Goal: Task Accomplishment & Management: Manage account settings

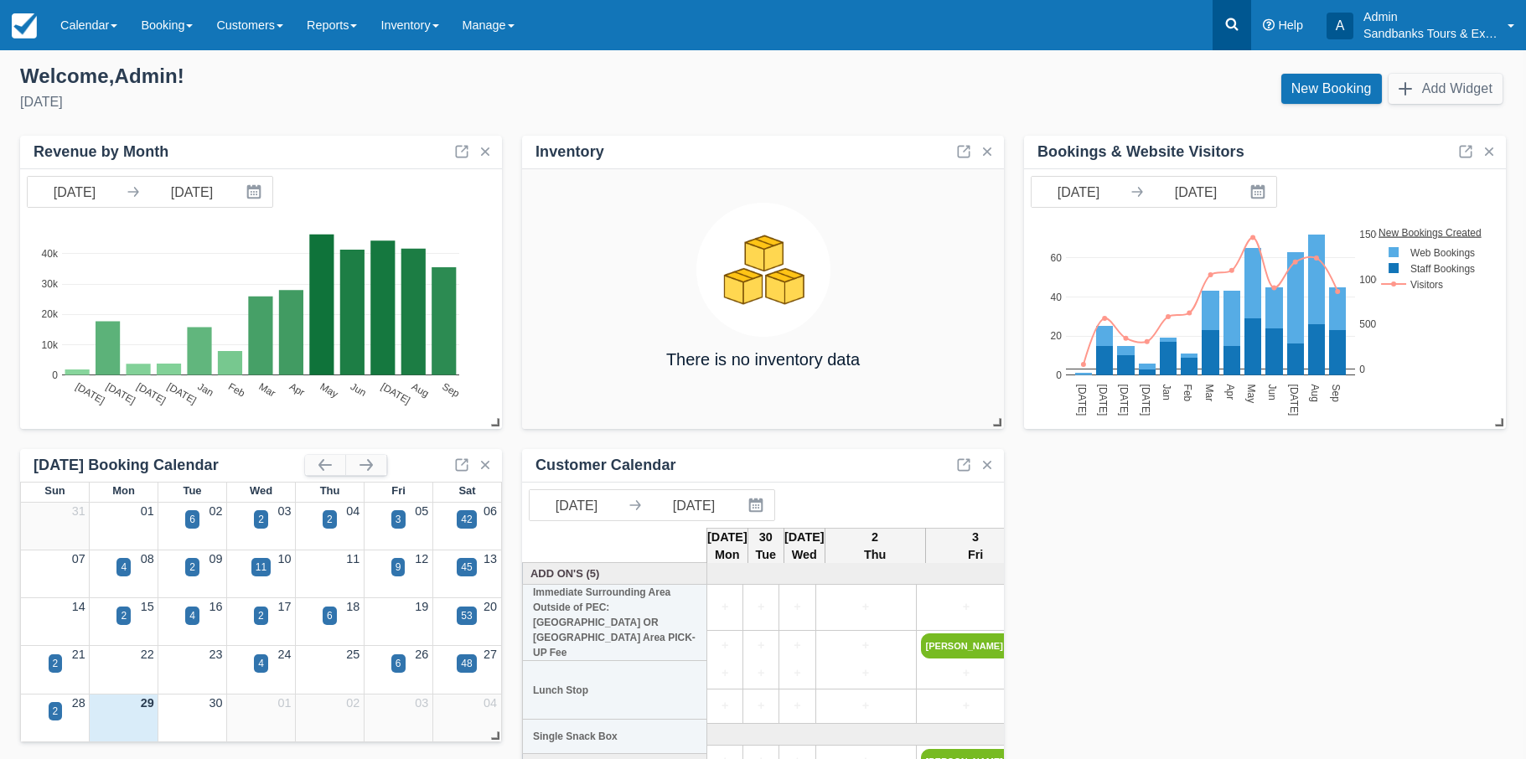
click at [1232, 27] on icon at bounding box center [1232, 24] width 13 height 13
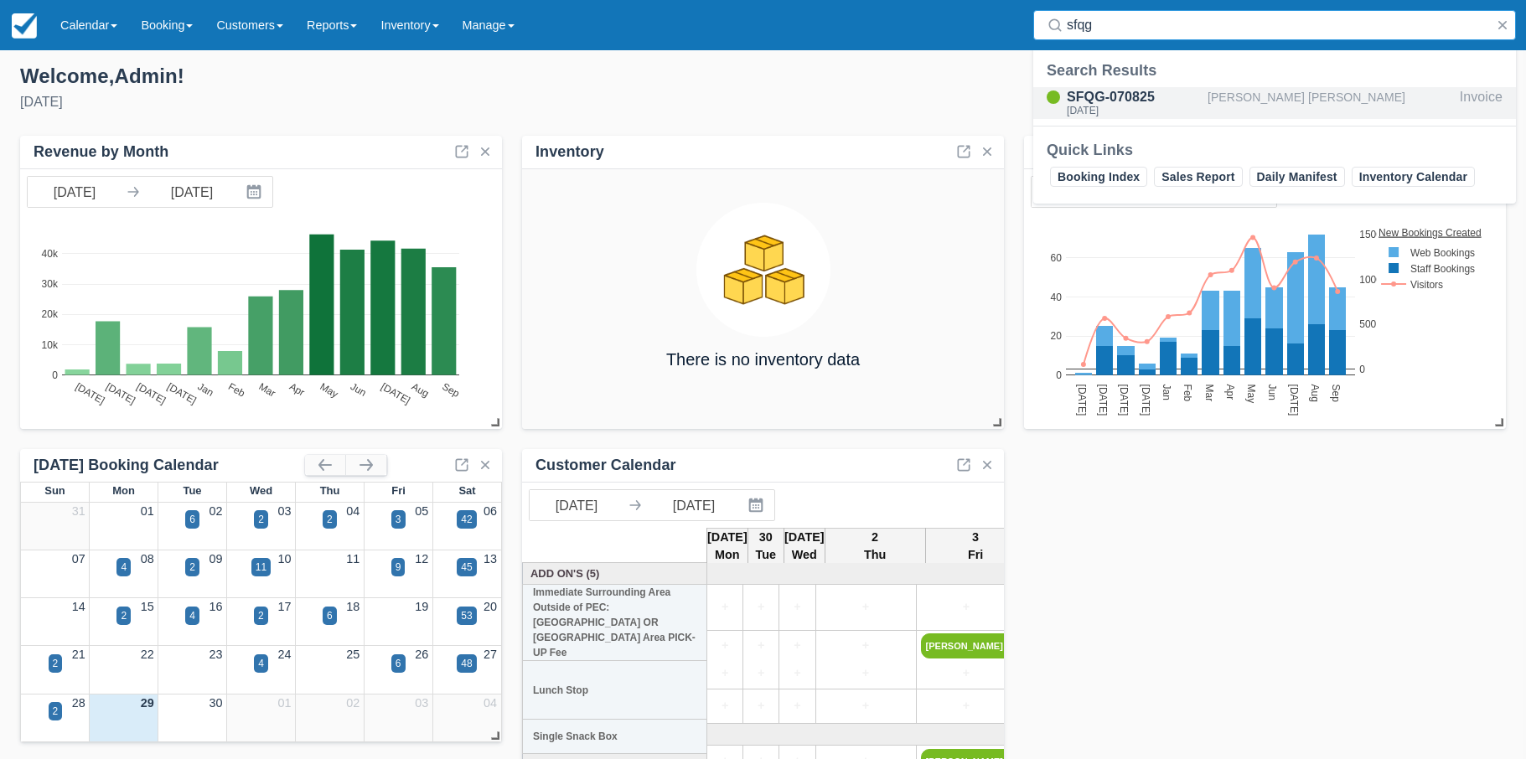
type input "sfqg"
click at [1113, 99] on div "SFQG-070825" at bounding box center [1133, 97] width 134 height 20
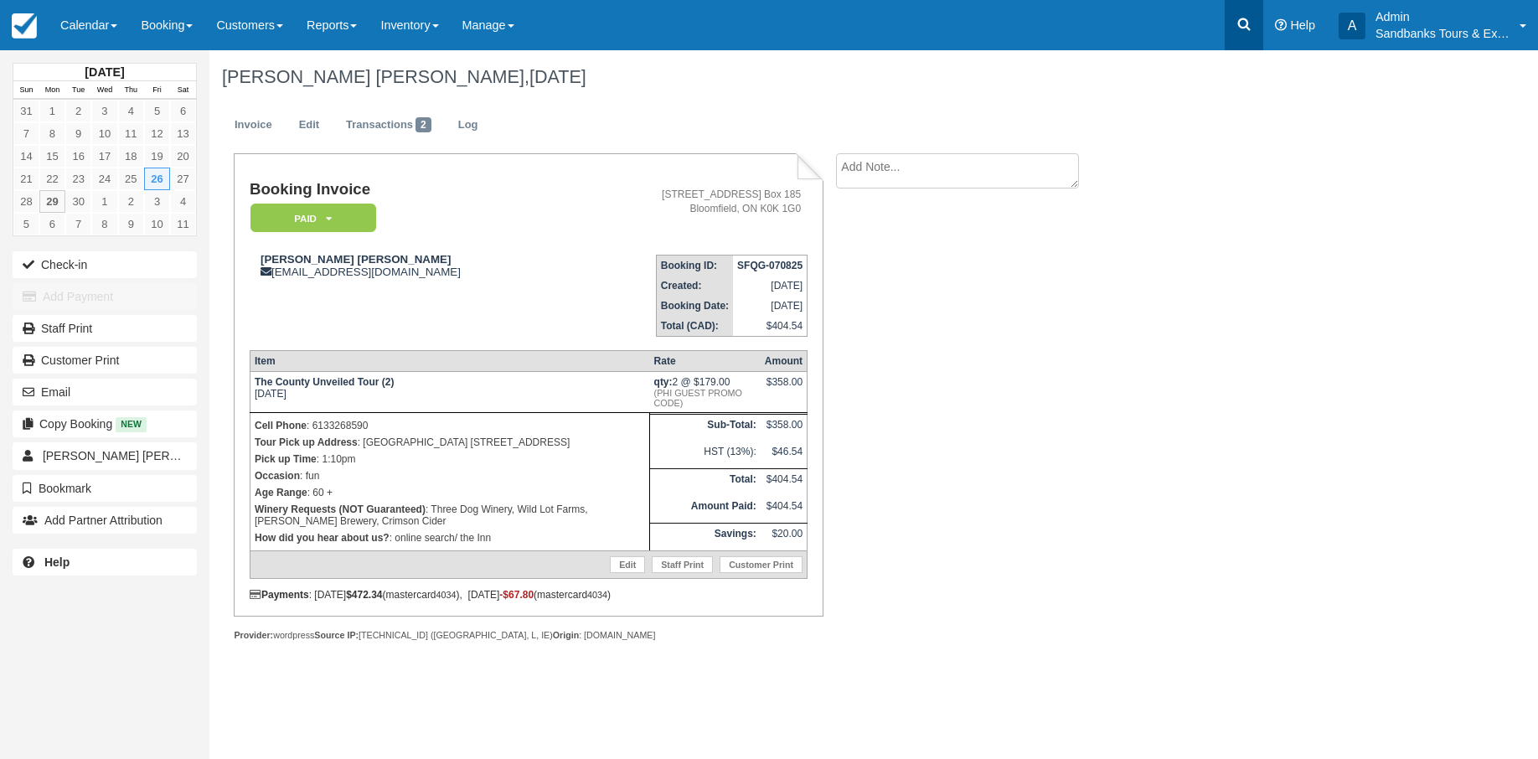
click at [1242, 27] on icon at bounding box center [1244, 24] width 13 height 13
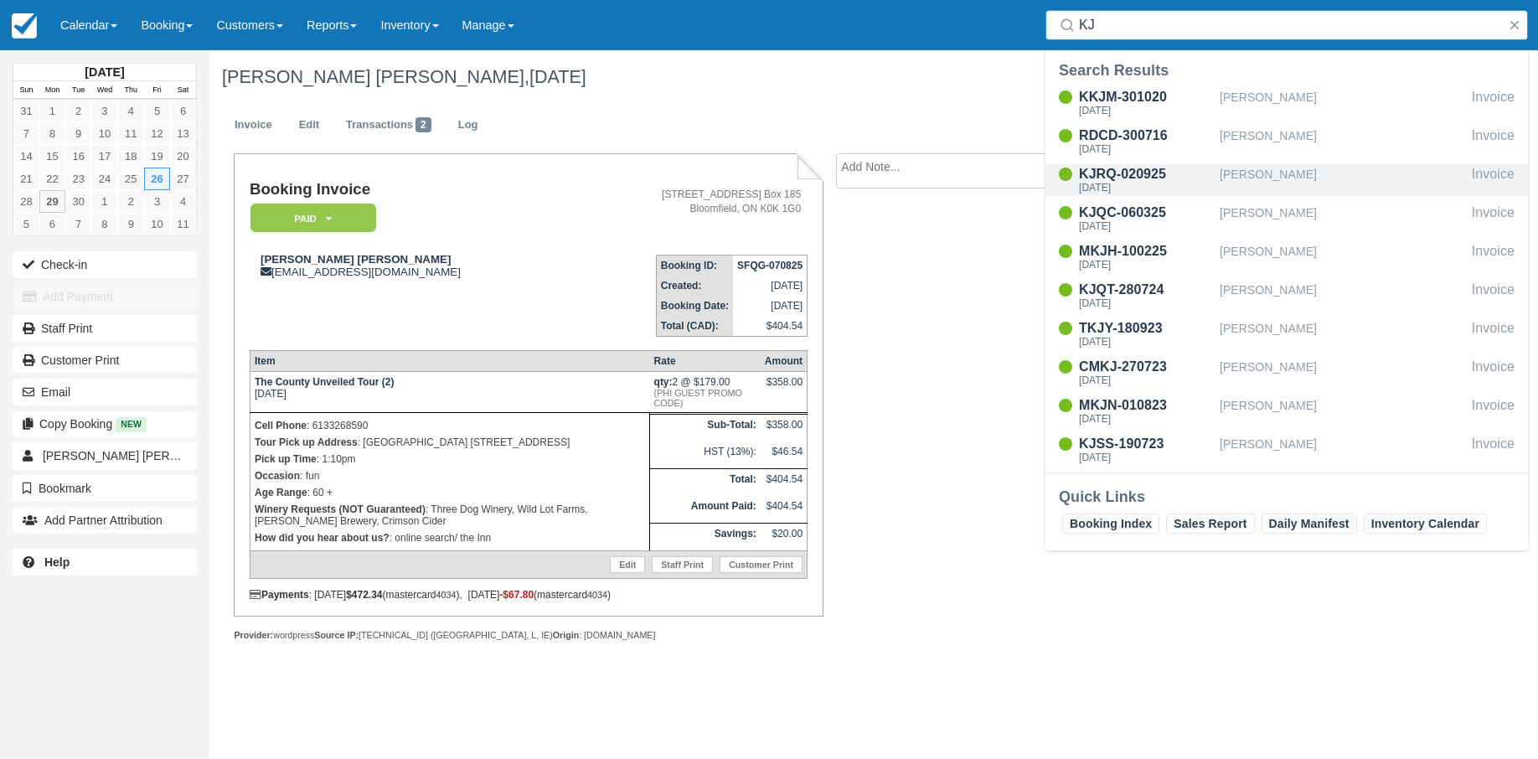
type input "KJ"
click at [1155, 170] on div "KJRQ-020925" at bounding box center [1146, 174] width 134 height 20
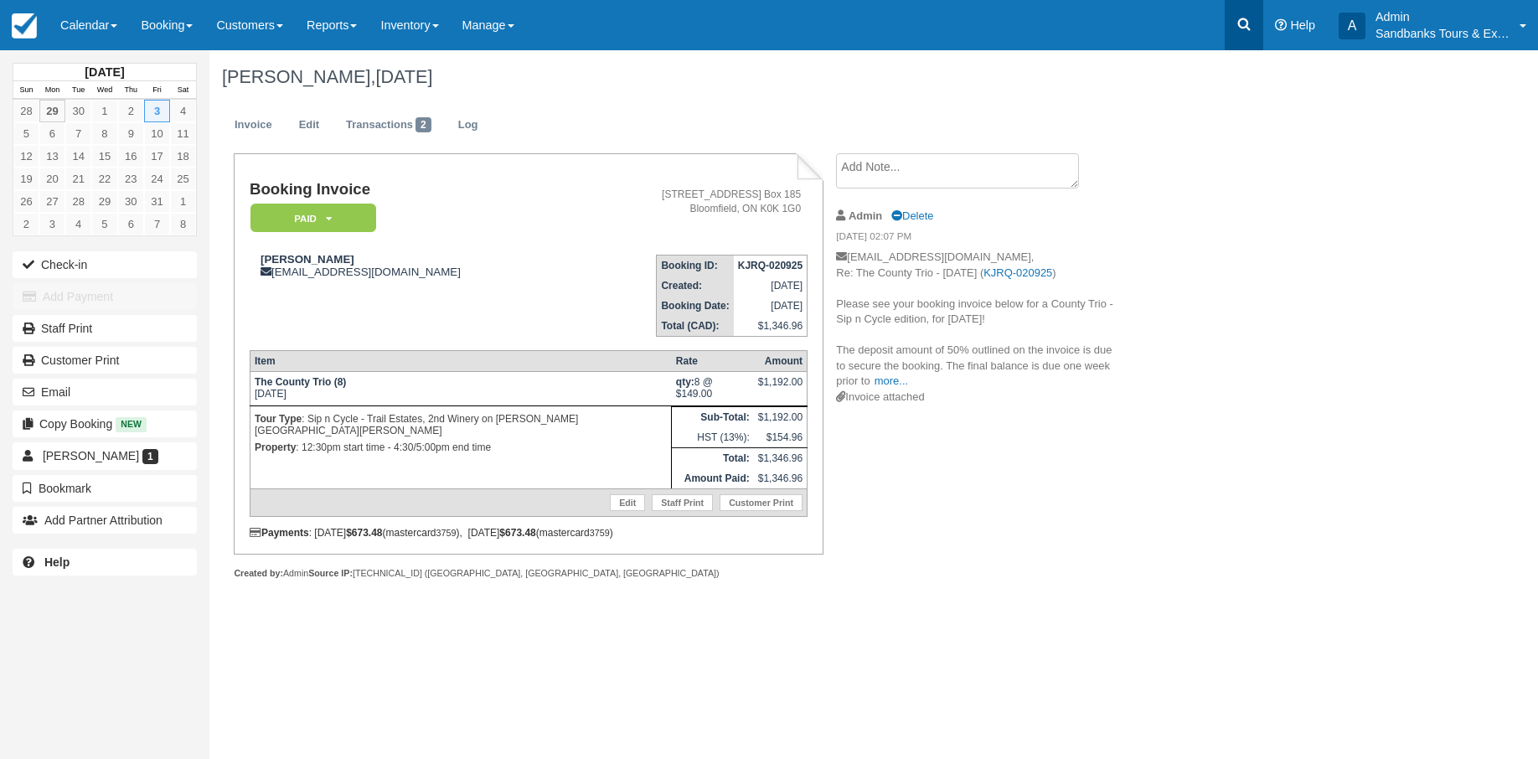
click at [1247, 26] on icon at bounding box center [1244, 24] width 13 height 13
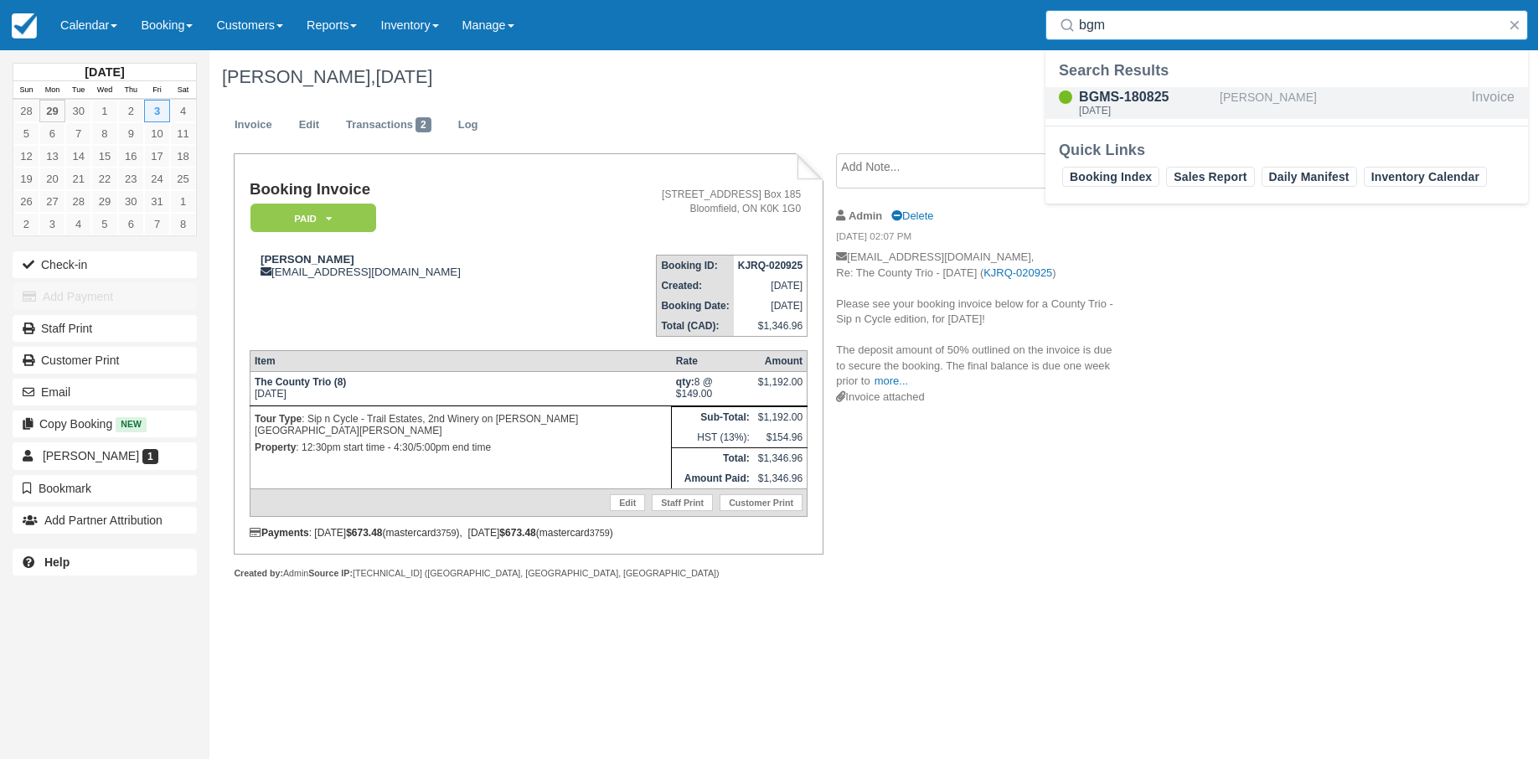
type input "bgm"
click at [1089, 97] on div "BGMS-180825" at bounding box center [1146, 97] width 134 height 20
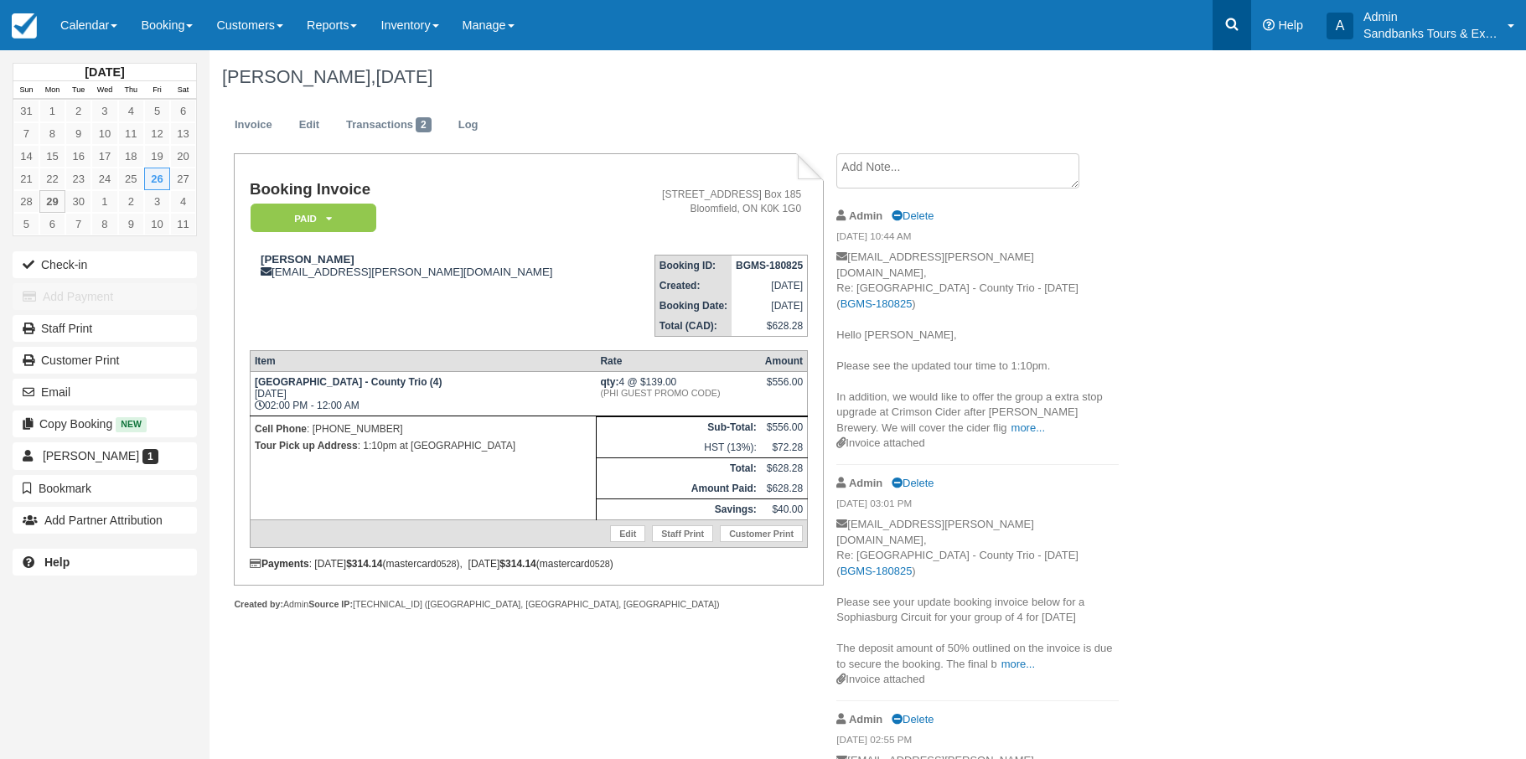
click at [1223, 19] on icon at bounding box center [1231, 24] width 17 height 17
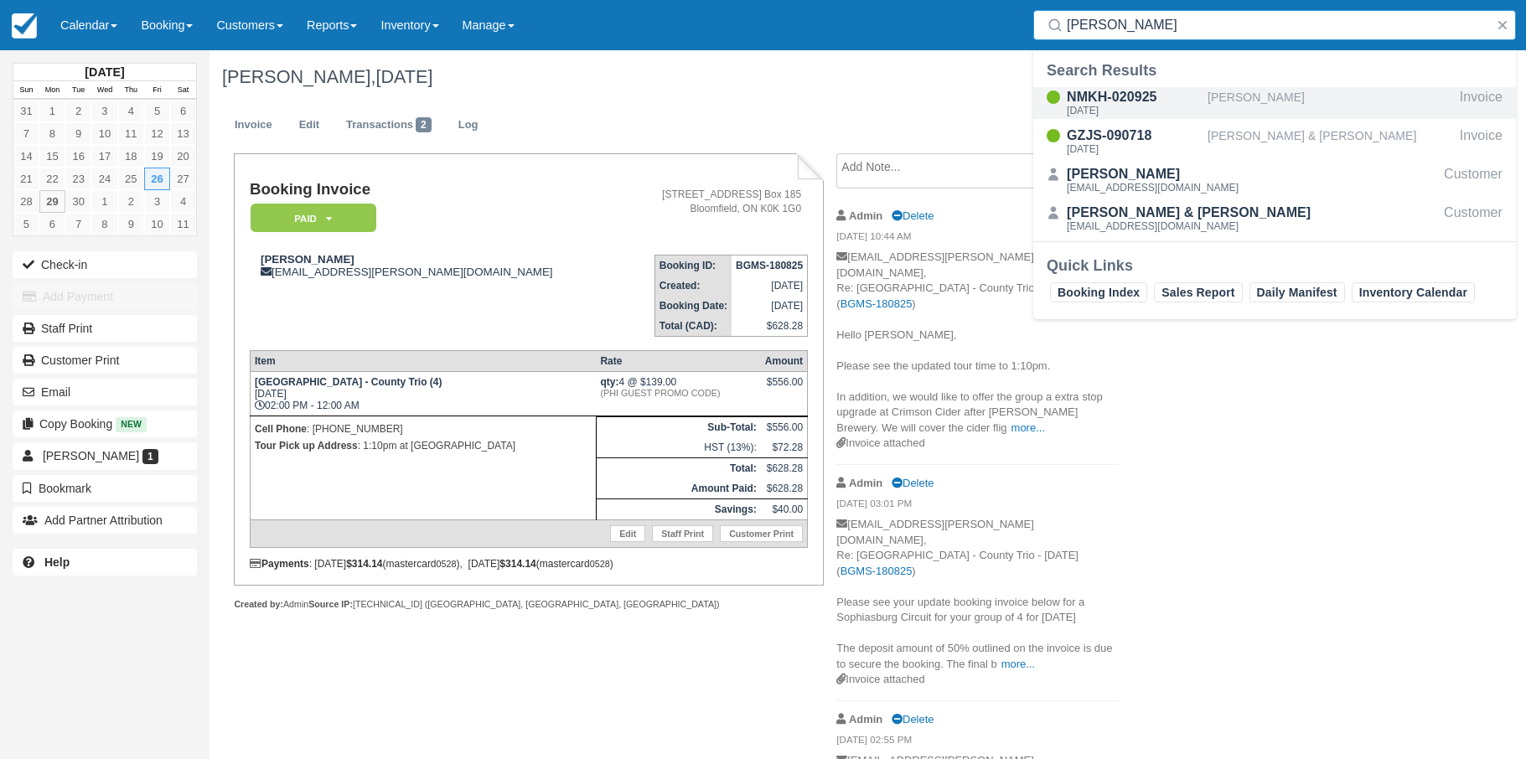
type input "cindy s"
click at [1122, 103] on div "NMKH-020925" at bounding box center [1133, 97] width 134 height 20
